Goal: Find specific page/section: Find specific page/section

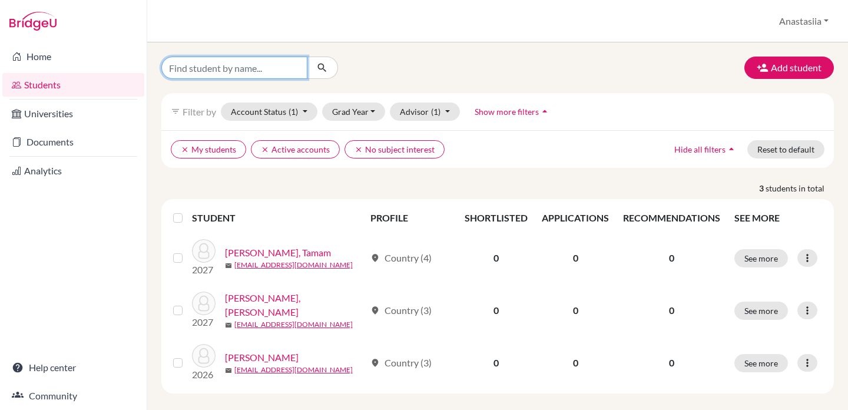
click at [262, 65] on input "Find student by name..." at bounding box center [234, 68] width 146 height 22
type input "[PERSON_NAME]"
click button "submit" at bounding box center [322, 68] width 31 height 22
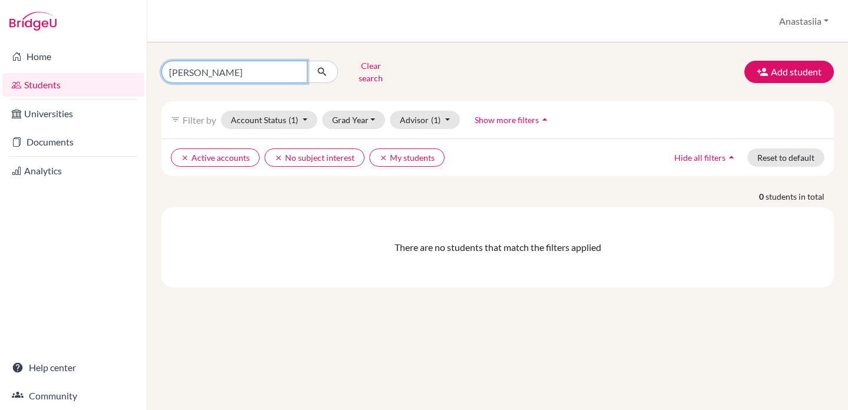
click at [295, 69] on input "[PERSON_NAME]" at bounding box center [234, 72] width 146 height 22
click at [439, 46] on div "Clear search Add student filter_list Filter by Account Status (1) Active accoun…" at bounding box center [497, 225] width 701 height 367
click at [391, 65] on button "Clear search" at bounding box center [370, 72] width 65 height 31
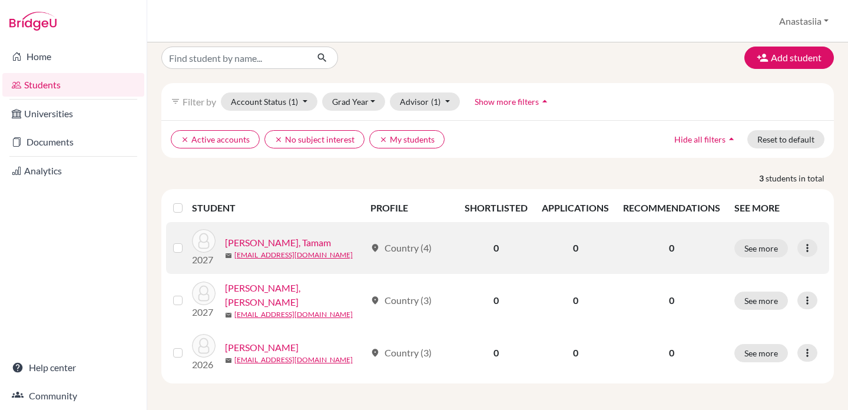
scroll to position [11, 0]
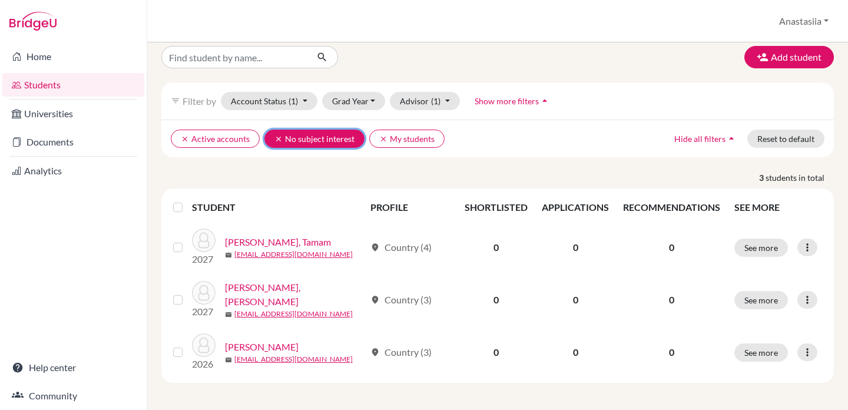
click at [274, 139] on icon "clear" at bounding box center [278, 139] width 8 height 8
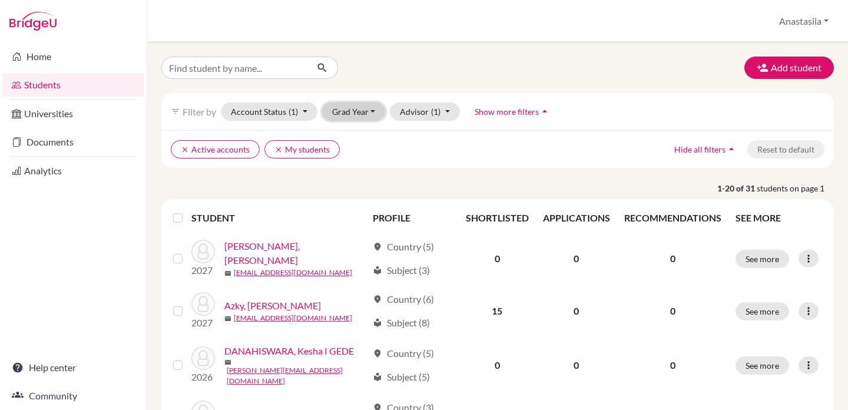
click at [339, 110] on button "Grad Year" at bounding box center [354, 111] width 64 height 18
click at [343, 154] on span "2026" at bounding box center [347, 155] width 21 height 14
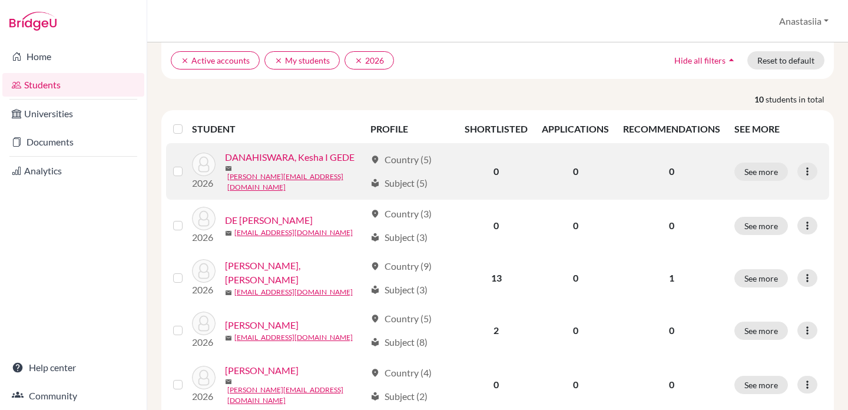
scroll to position [90, 0]
click at [312, 161] on link "DANAHISWARA, Kesha I GEDE" at bounding box center [290, 156] width 130 height 14
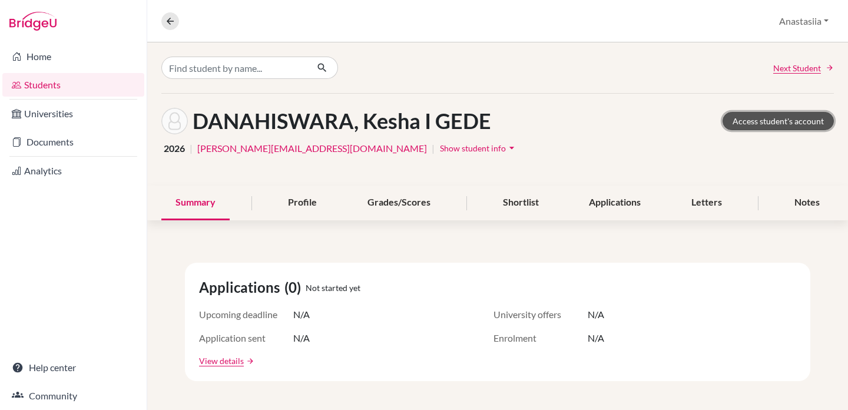
click at [764, 120] on link "Access student's account" at bounding box center [777, 121] width 111 height 18
